Goal: Information Seeking & Learning: Check status

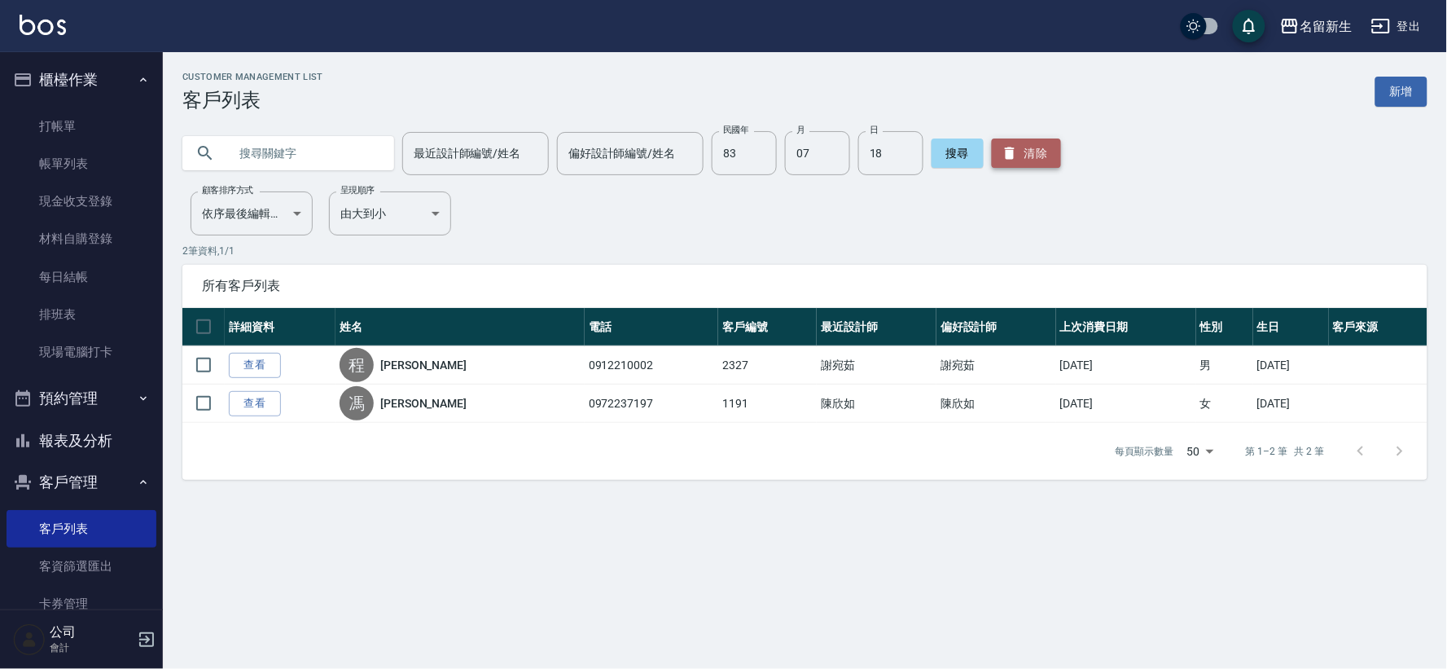
click at [1011, 151] on button "清除" at bounding box center [1026, 152] width 69 height 29
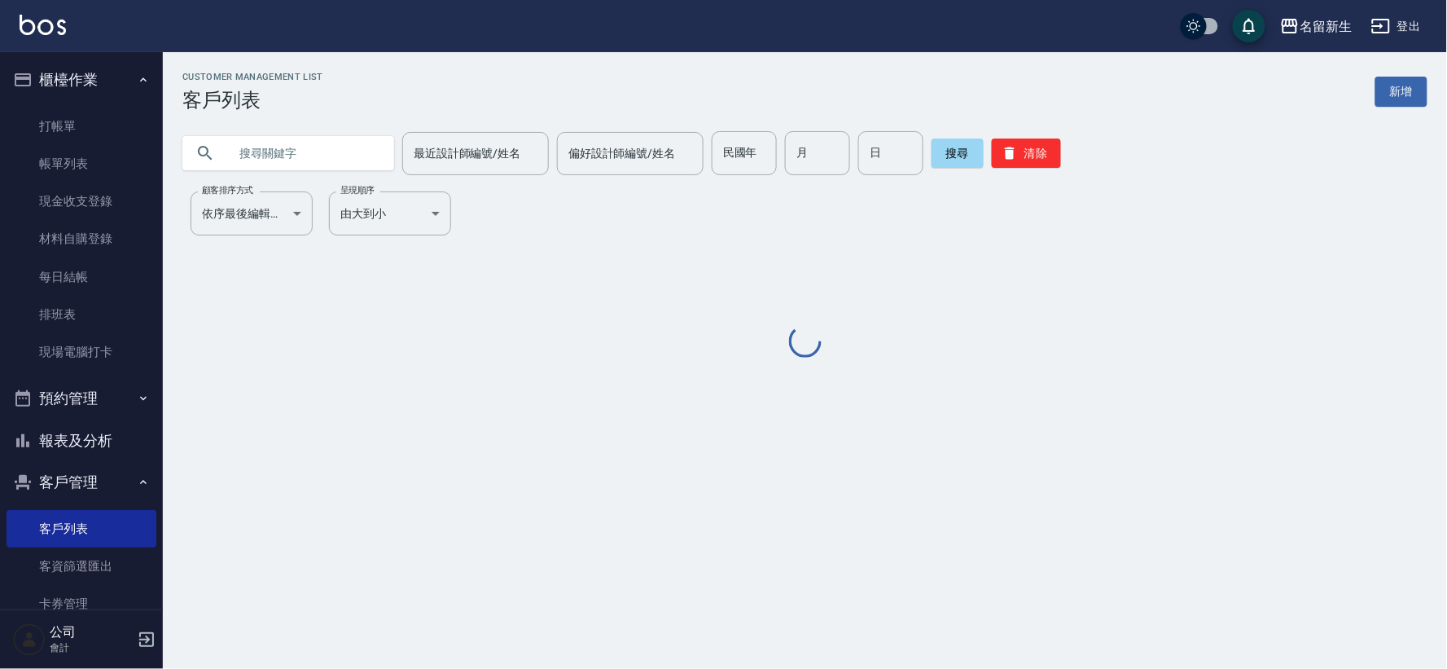
click at [261, 156] on input "text" at bounding box center [304, 153] width 153 height 44
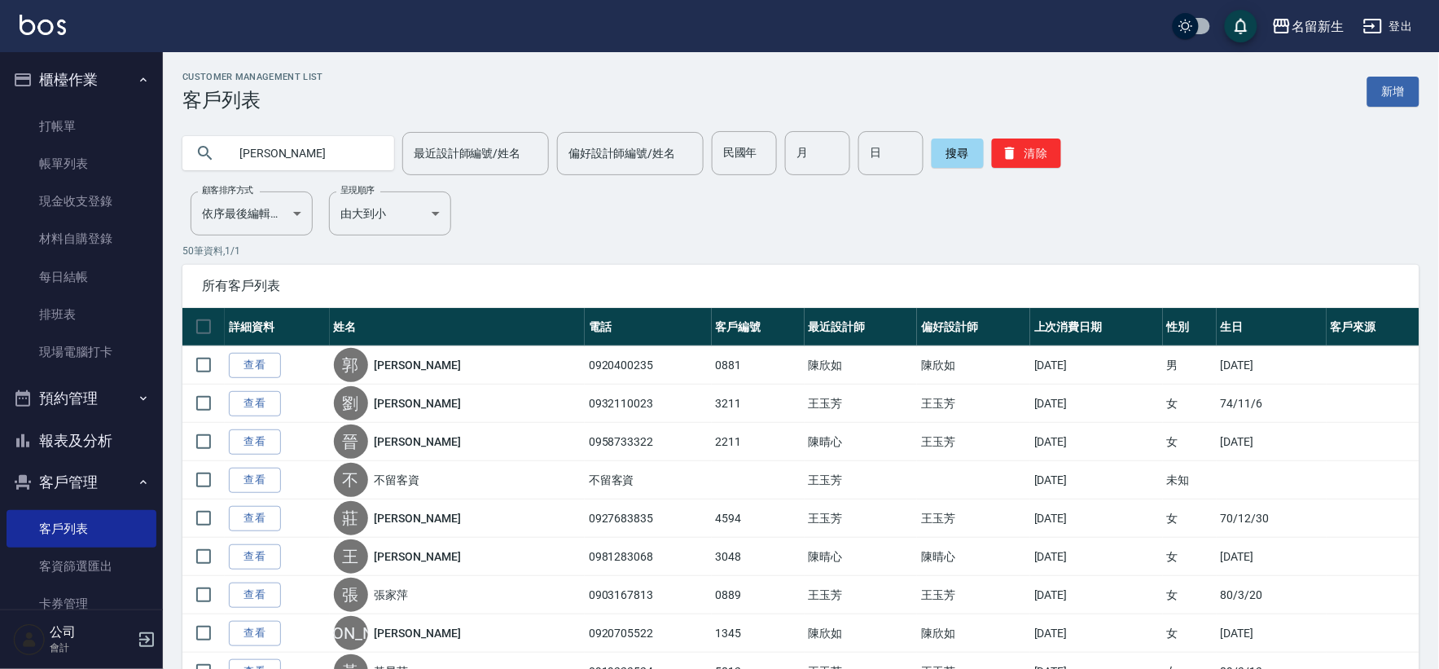
type input "[PERSON_NAME]"
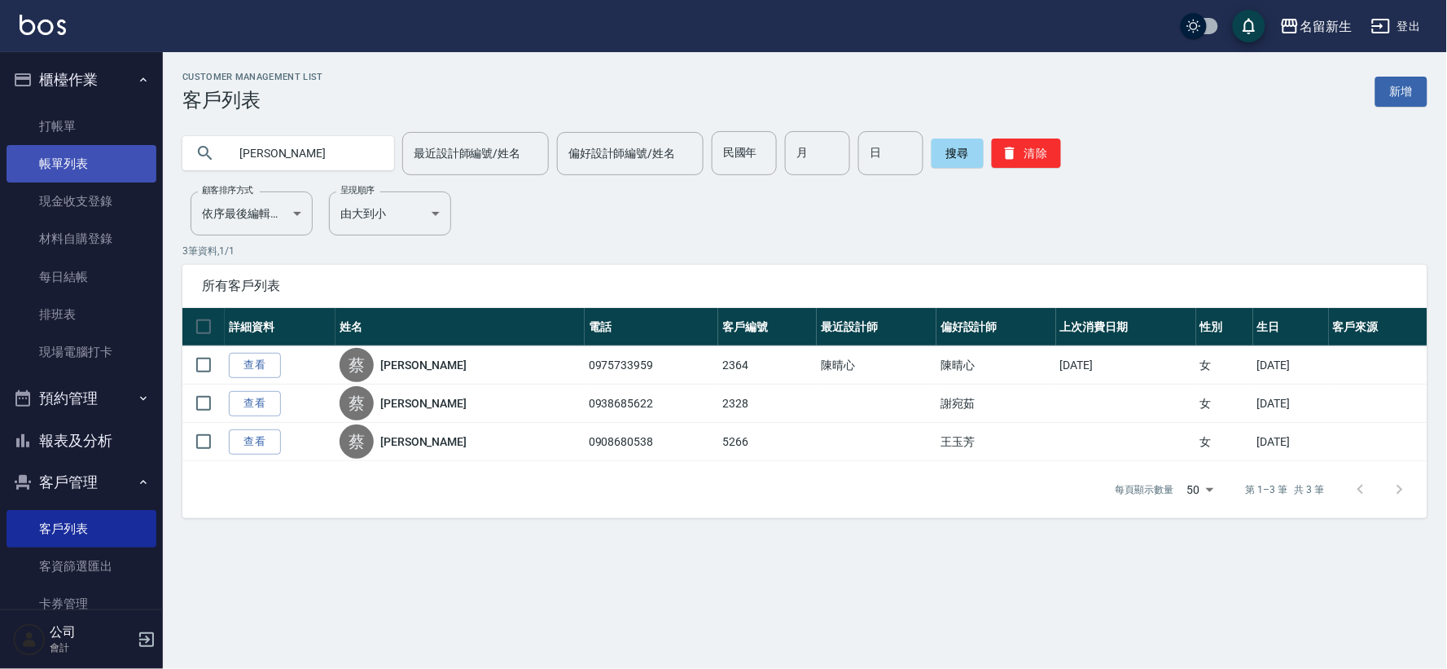
click at [68, 159] on link "帳單列表" at bounding box center [82, 163] width 150 height 37
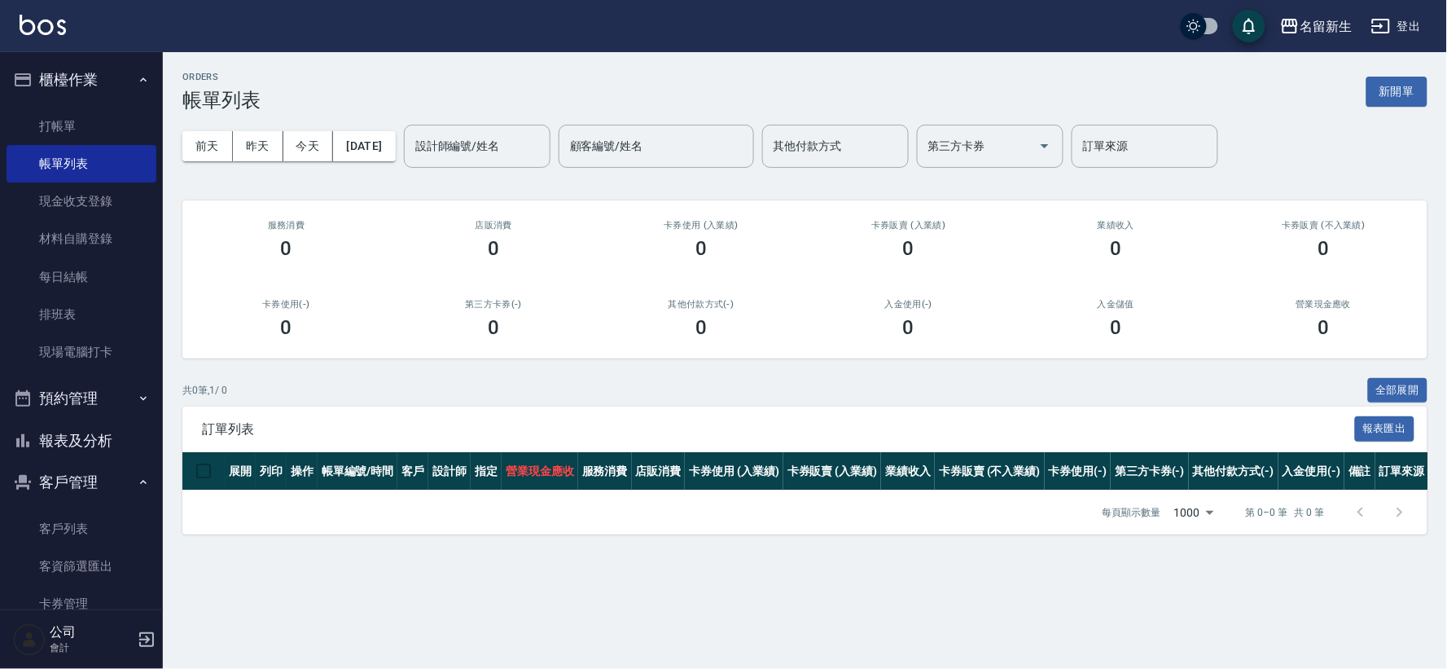
click at [84, 70] on button "櫃檯作業" at bounding box center [82, 80] width 150 height 42
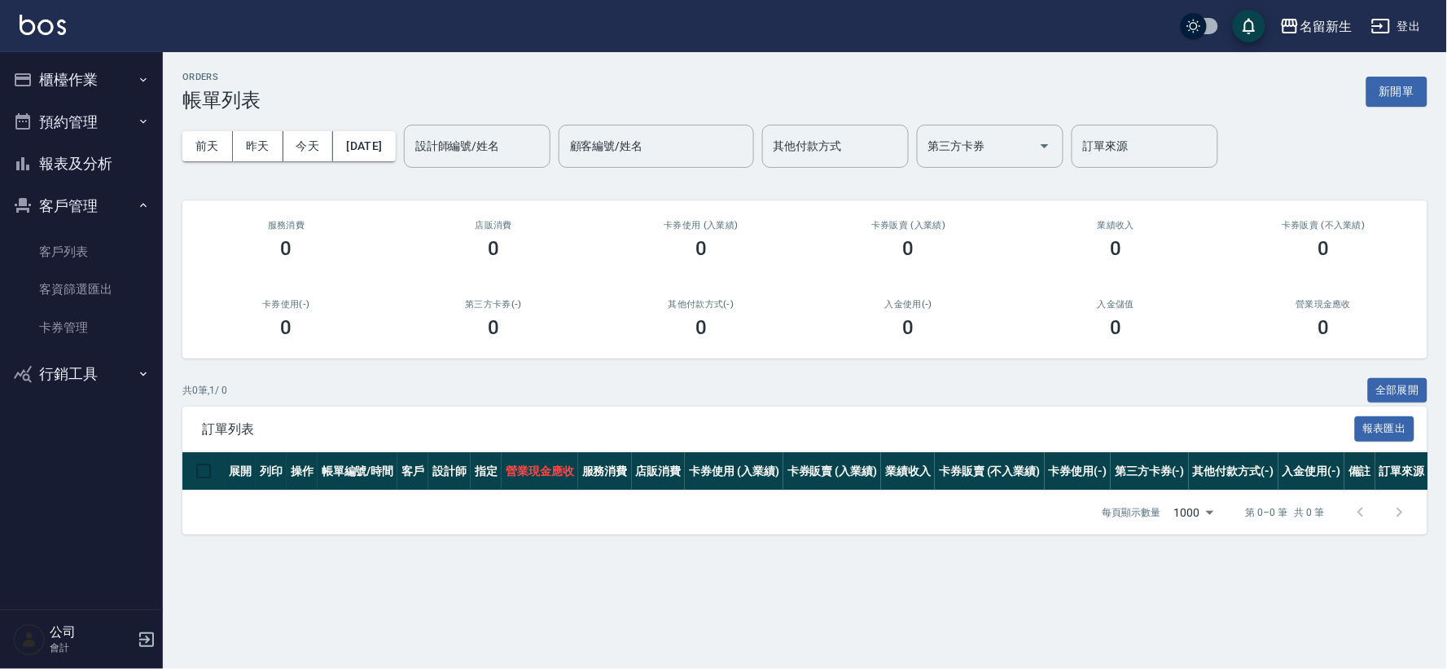
click at [54, 206] on button "客戶管理" at bounding box center [82, 206] width 150 height 42
click at [108, 147] on button "報表及分析" at bounding box center [82, 164] width 150 height 42
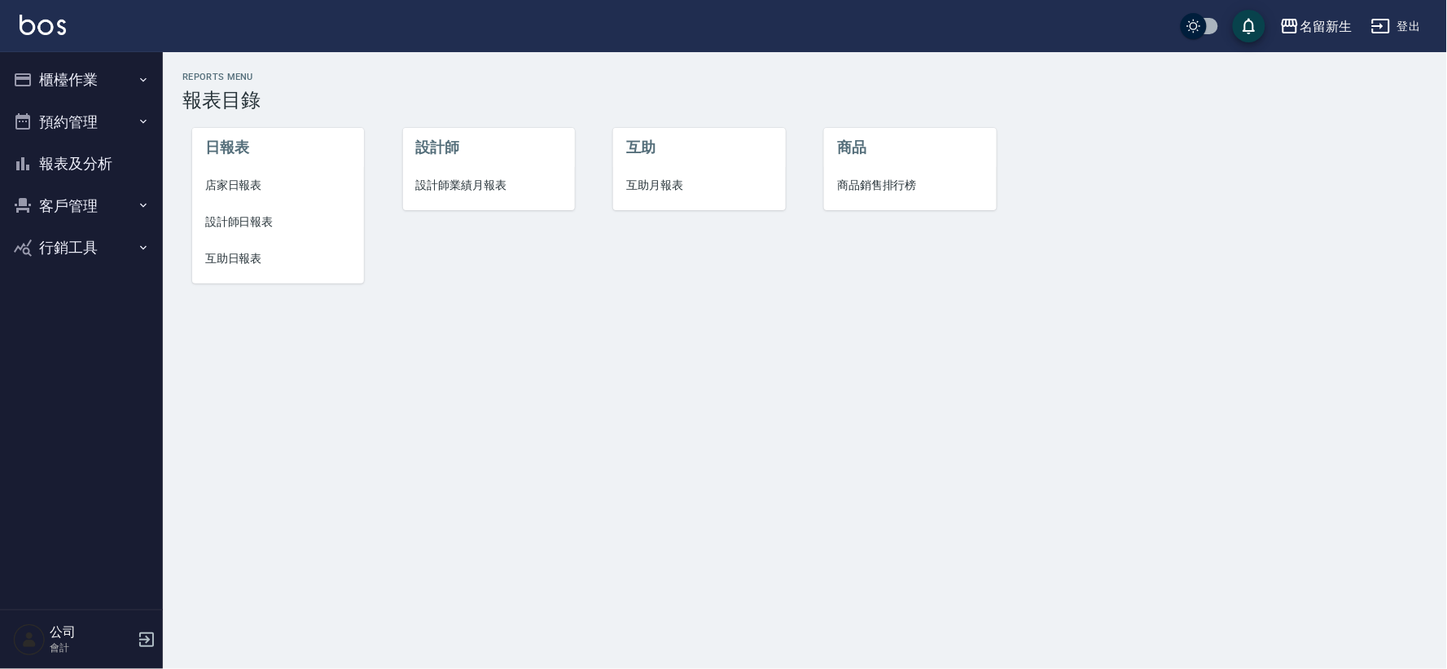
click at [507, 169] on li "設計師業績月報表" at bounding box center [489, 185] width 172 height 37
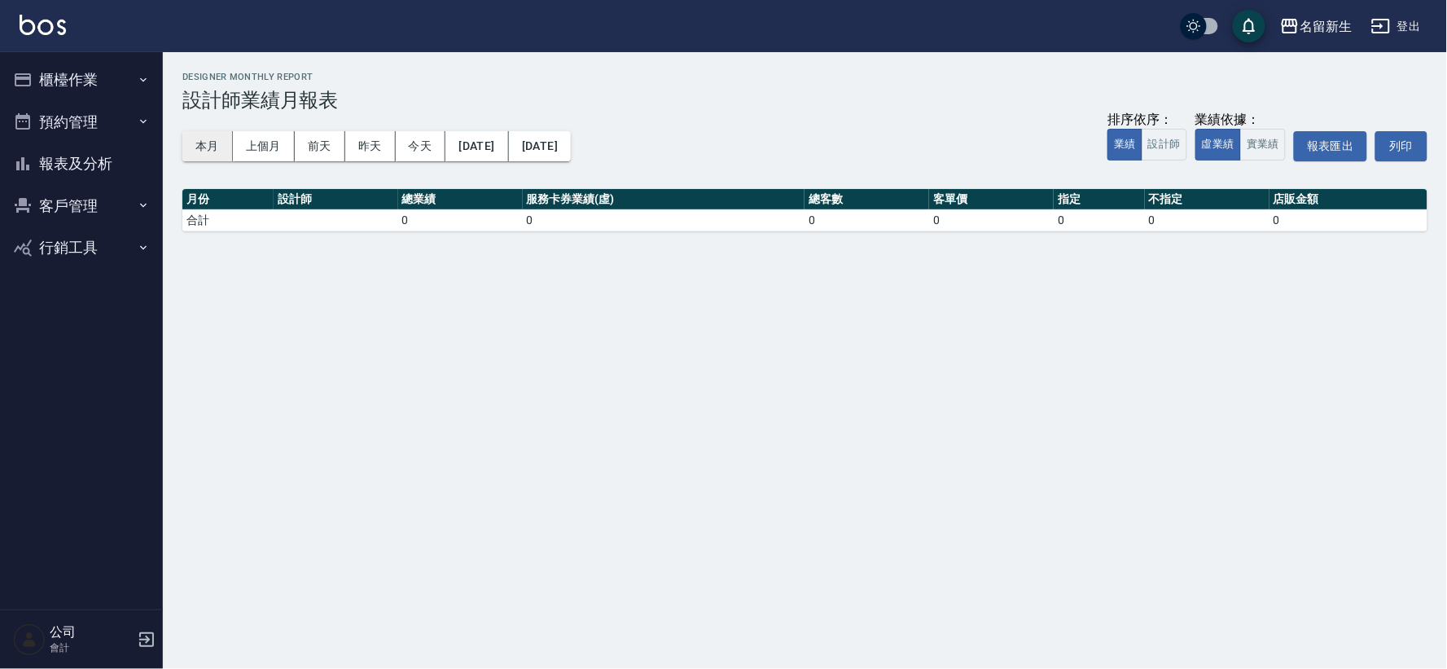
click at [205, 143] on button "本月" at bounding box center [207, 146] width 50 height 30
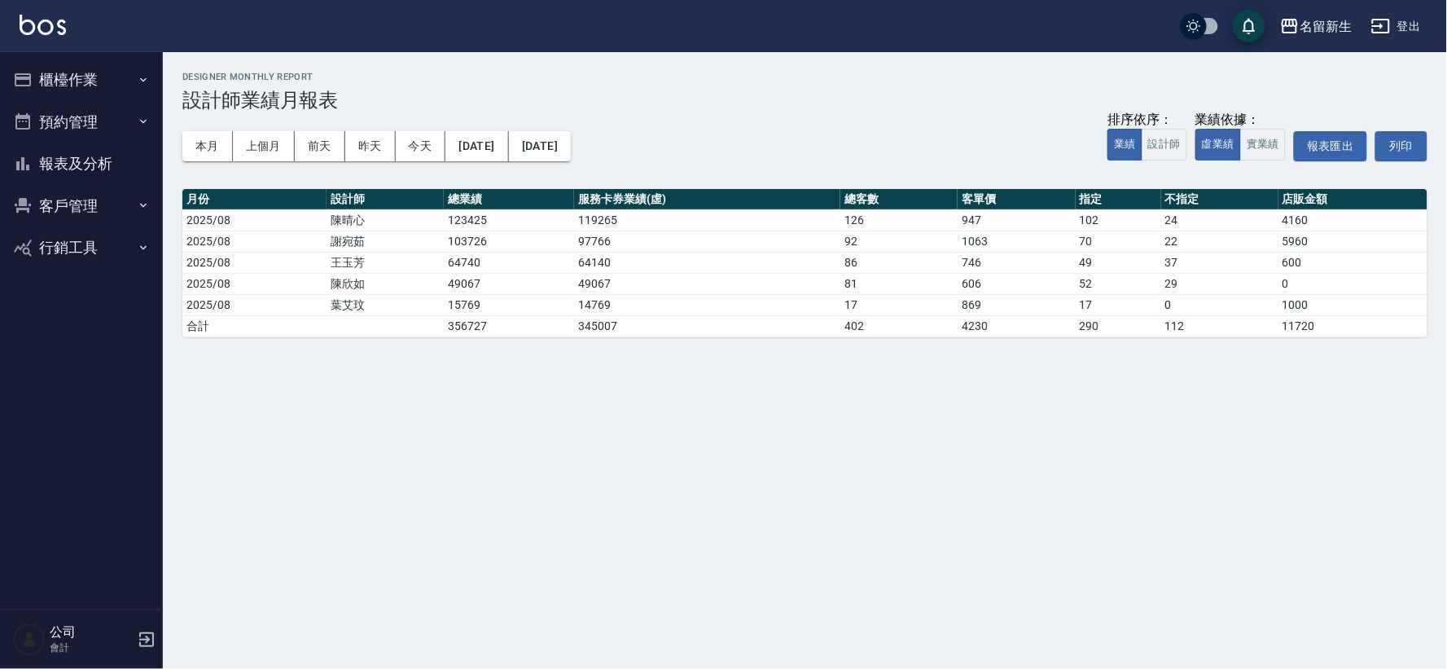
click at [106, 202] on button "客戶管理" at bounding box center [82, 206] width 150 height 42
click at [101, 263] on link "客戶列表" at bounding box center [82, 251] width 150 height 37
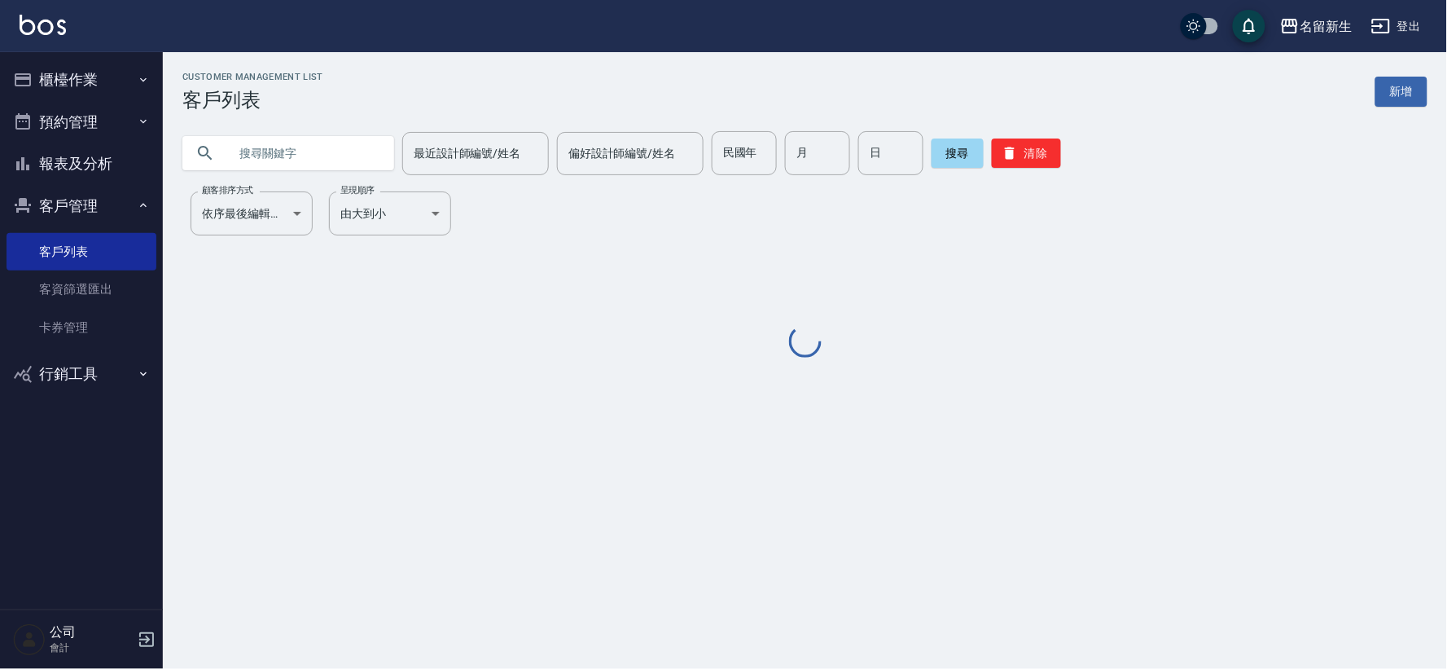
click at [108, 198] on button "客戶管理" at bounding box center [82, 206] width 150 height 42
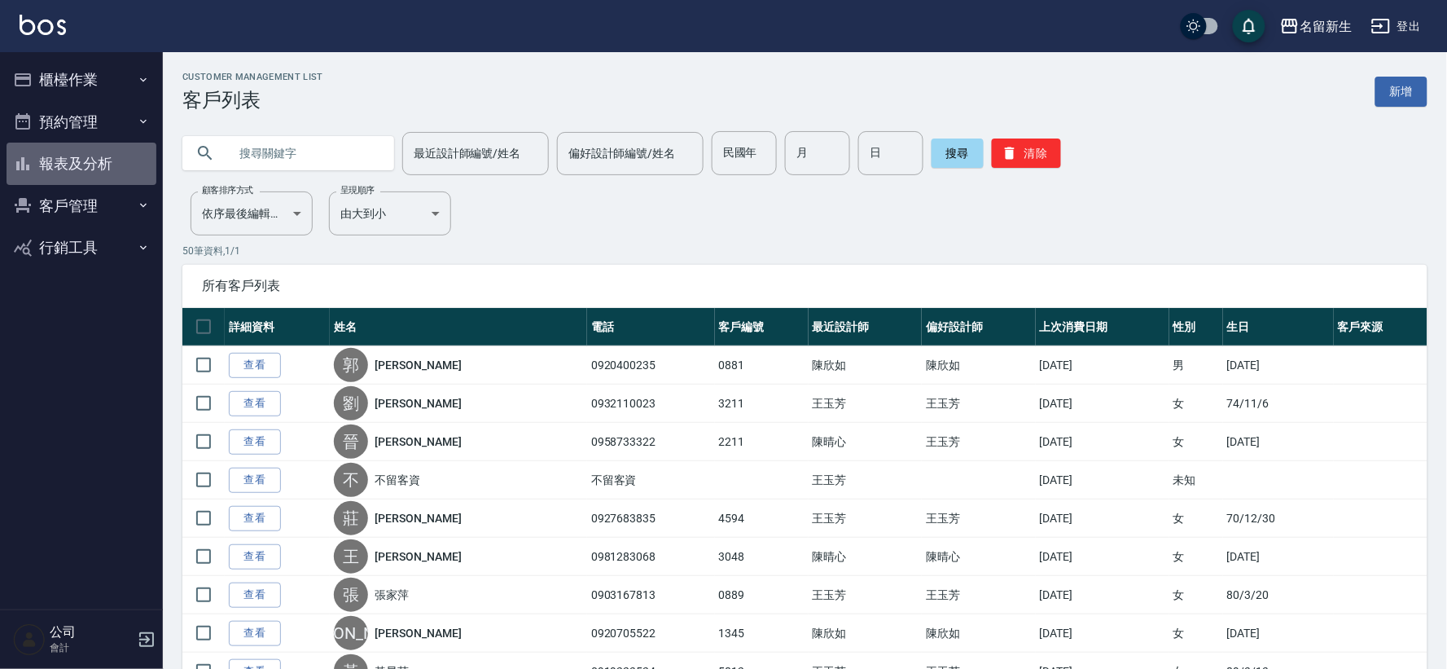
click at [107, 149] on button "報表及分析" at bounding box center [82, 164] width 150 height 42
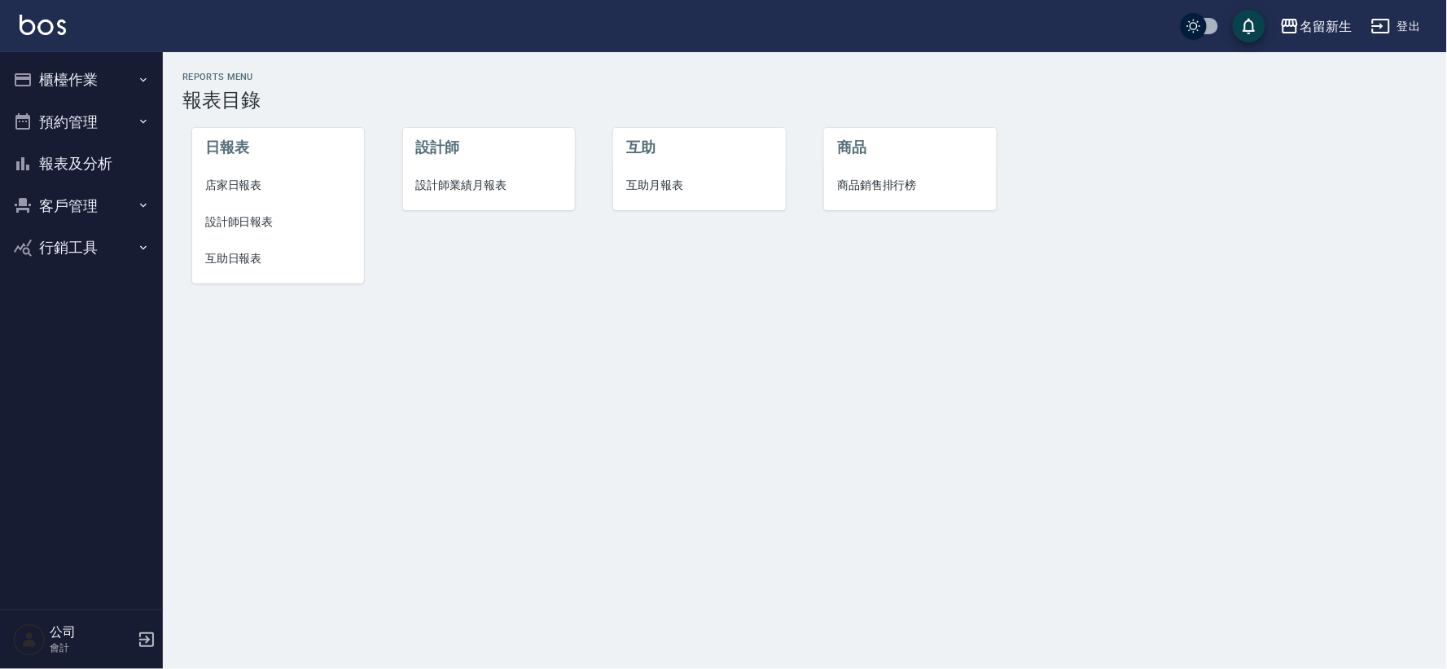
click at [282, 218] on span "設計師日報表" at bounding box center [278, 221] width 146 height 17
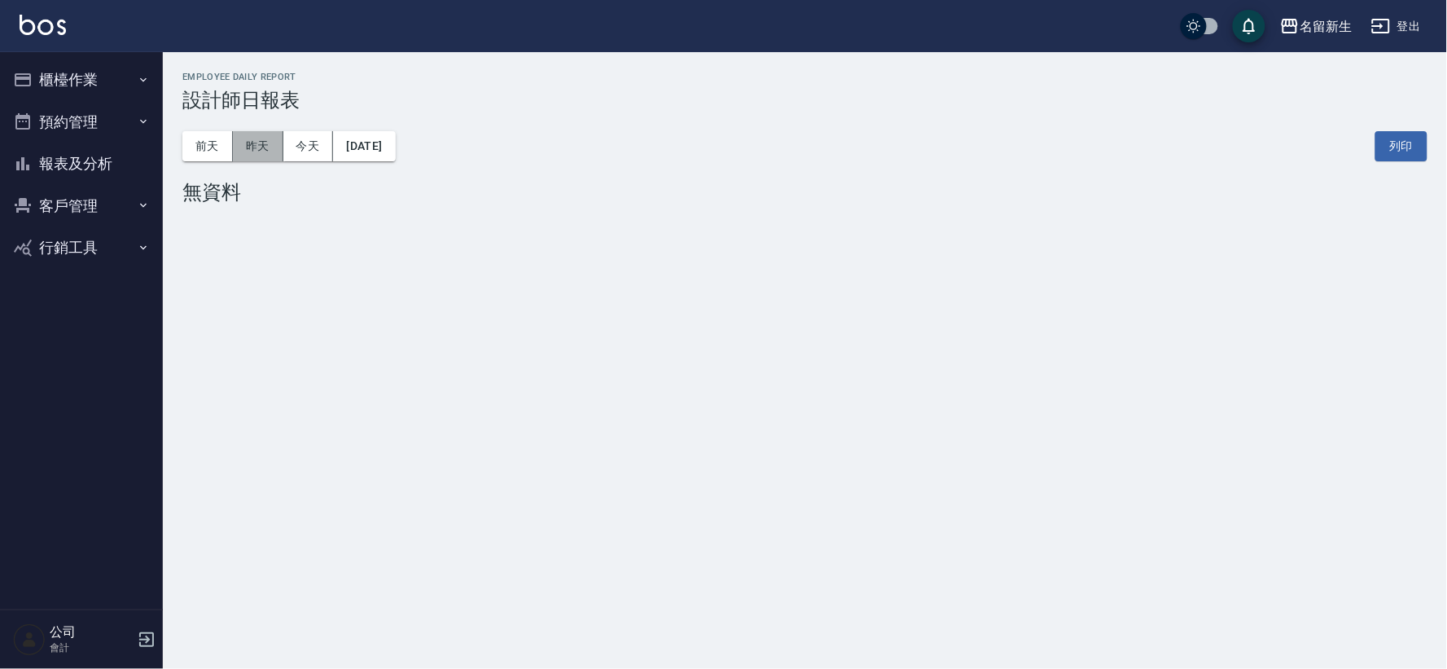
click at [254, 153] on button "昨天" at bounding box center [258, 146] width 50 height 30
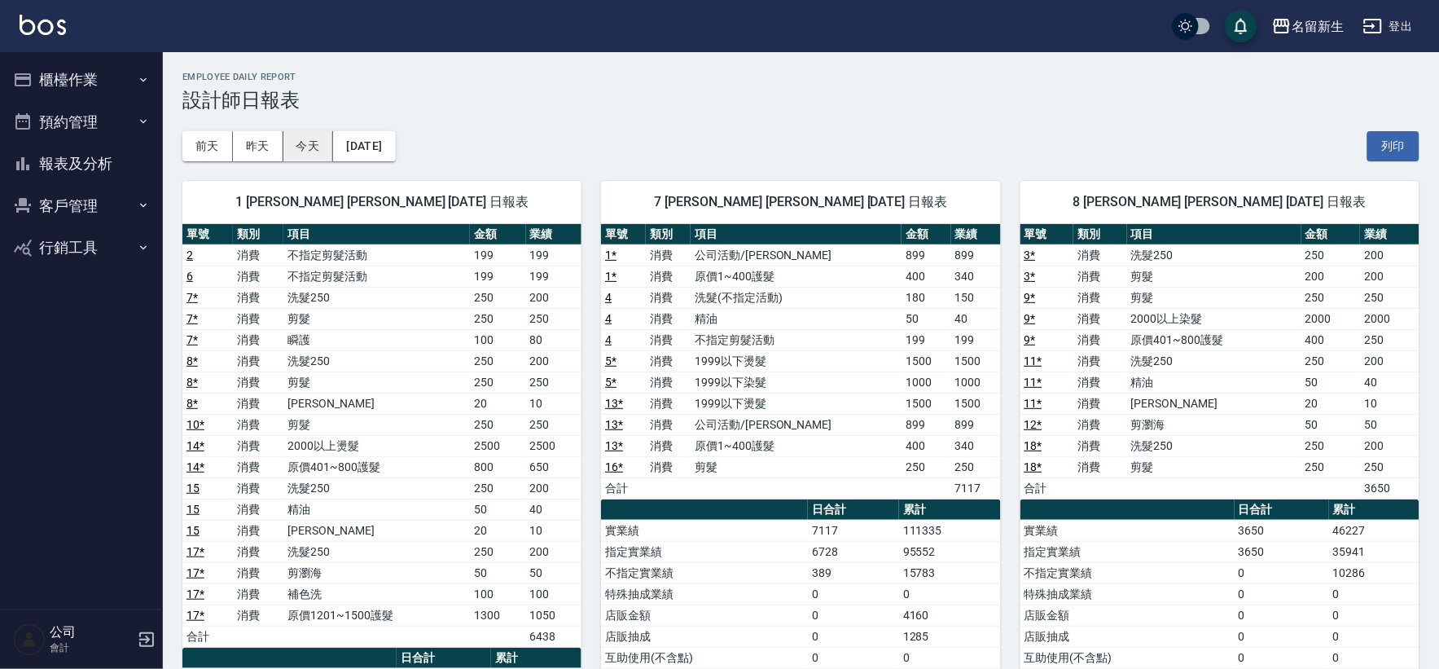
click at [308, 138] on button "今天" at bounding box center [308, 146] width 50 height 30
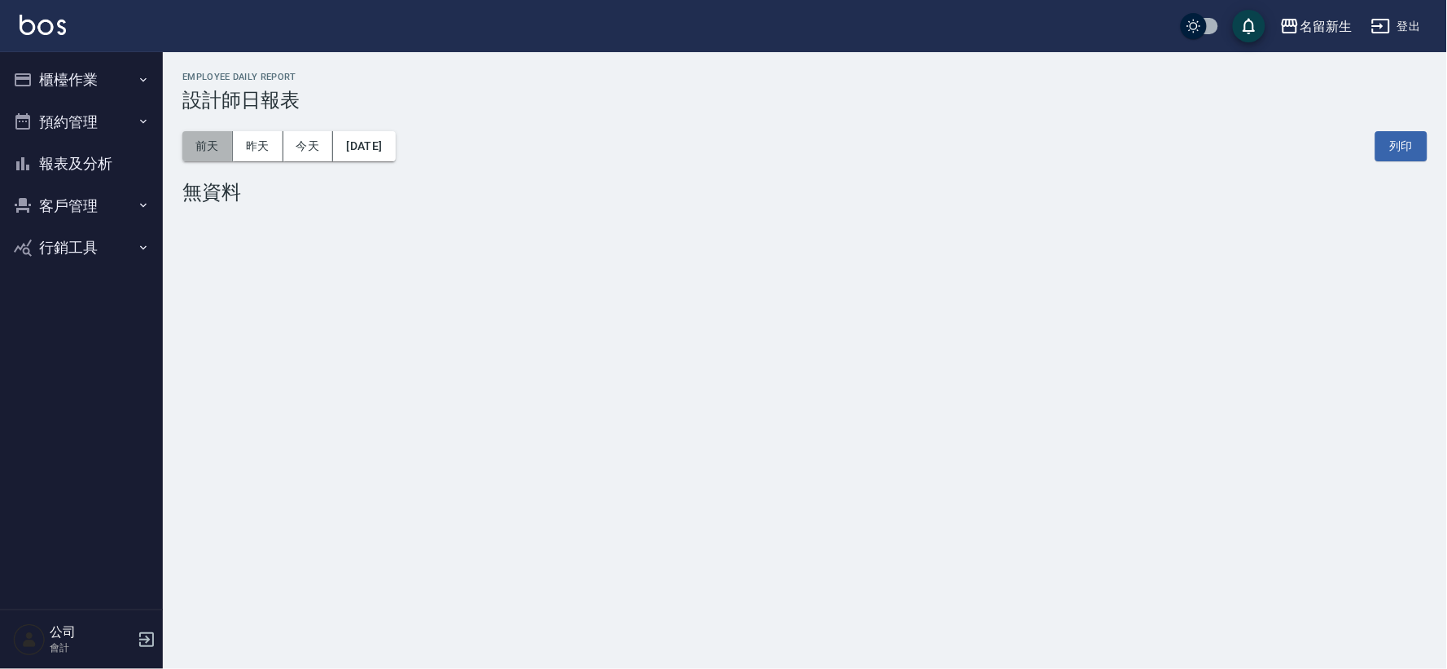
click at [215, 140] on button "前天" at bounding box center [207, 146] width 50 height 30
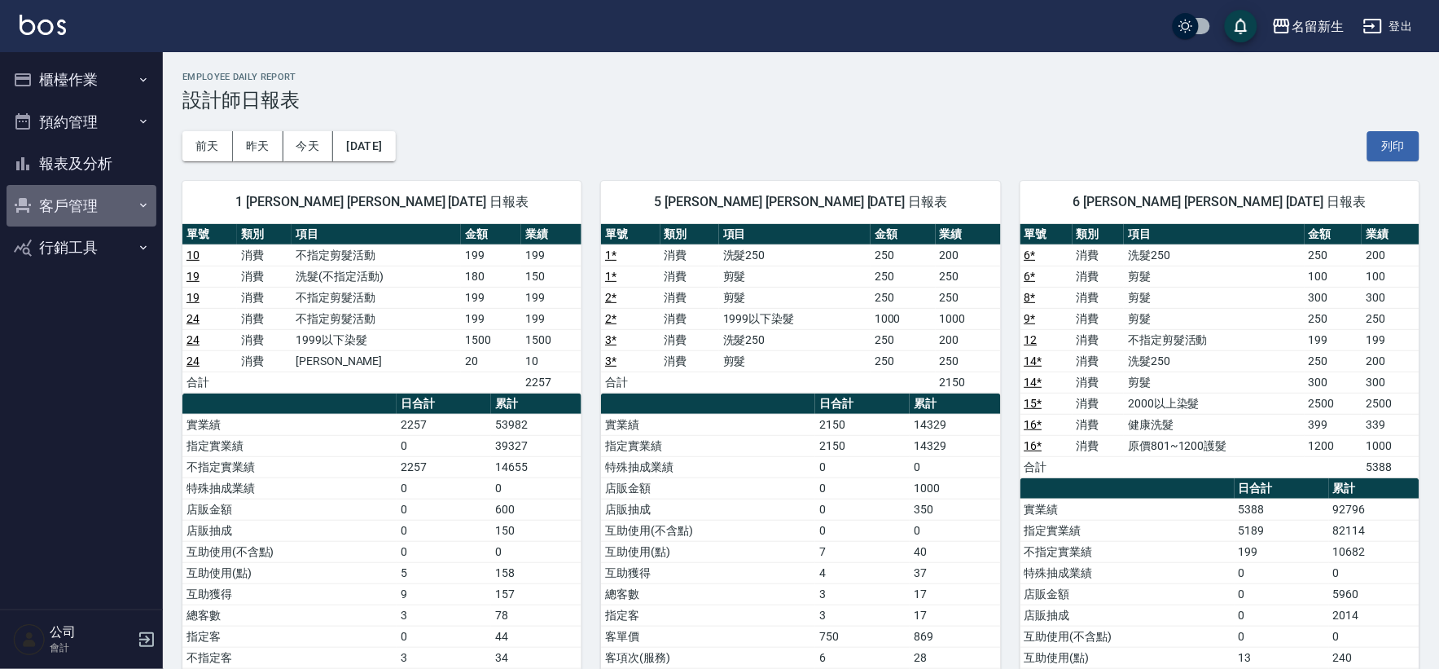
click at [84, 218] on button "客戶管理" at bounding box center [82, 206] width 150 height 42
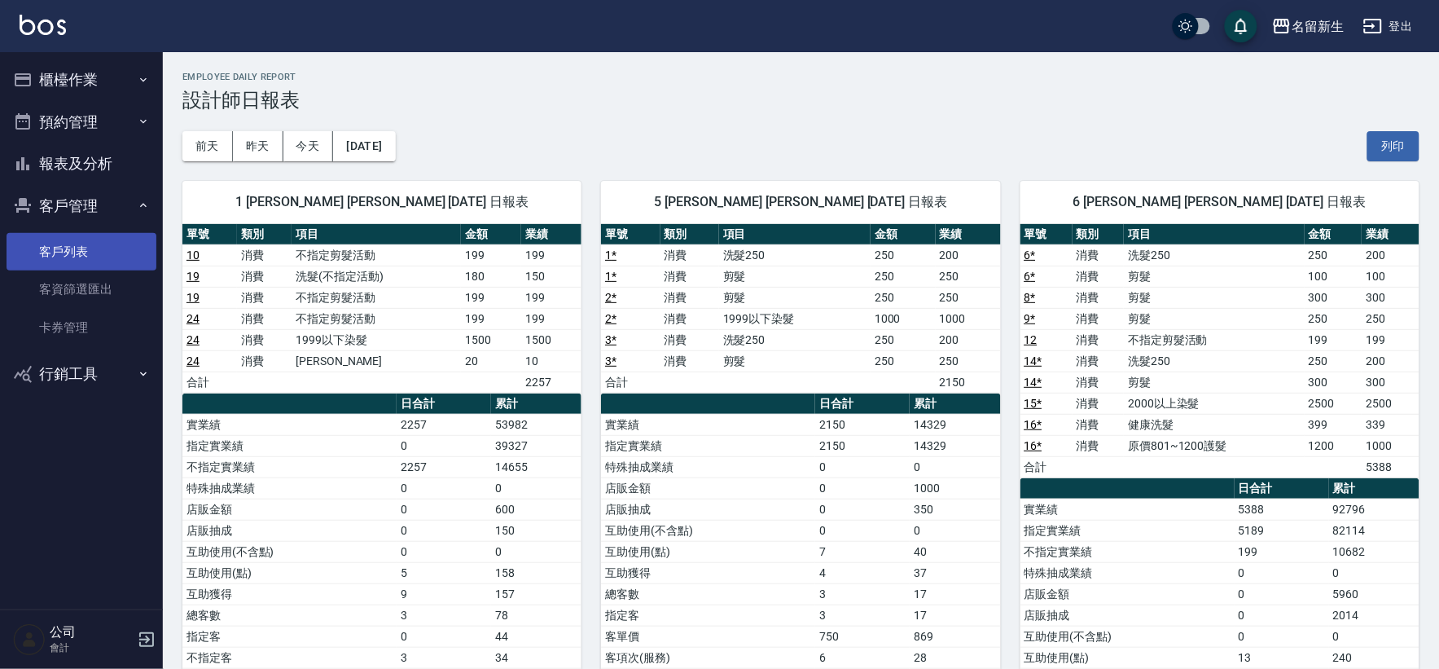
click at [86, 254] on link "客戶列表" at bounding box center [82, 251] width 150 height 37
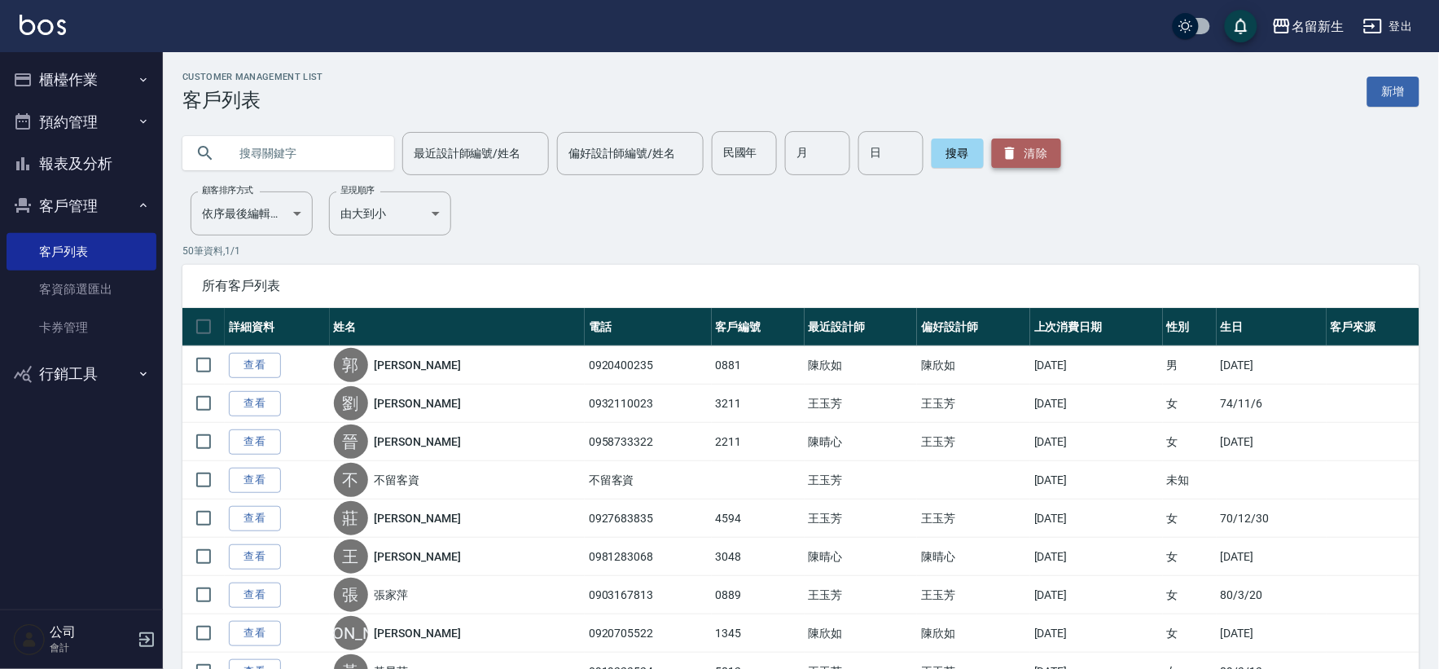
click at [1034, 159] on button "清除" at bounding box center [1026, 152] width 69 height 29
